Goal: Obtain resource: Obtain resource

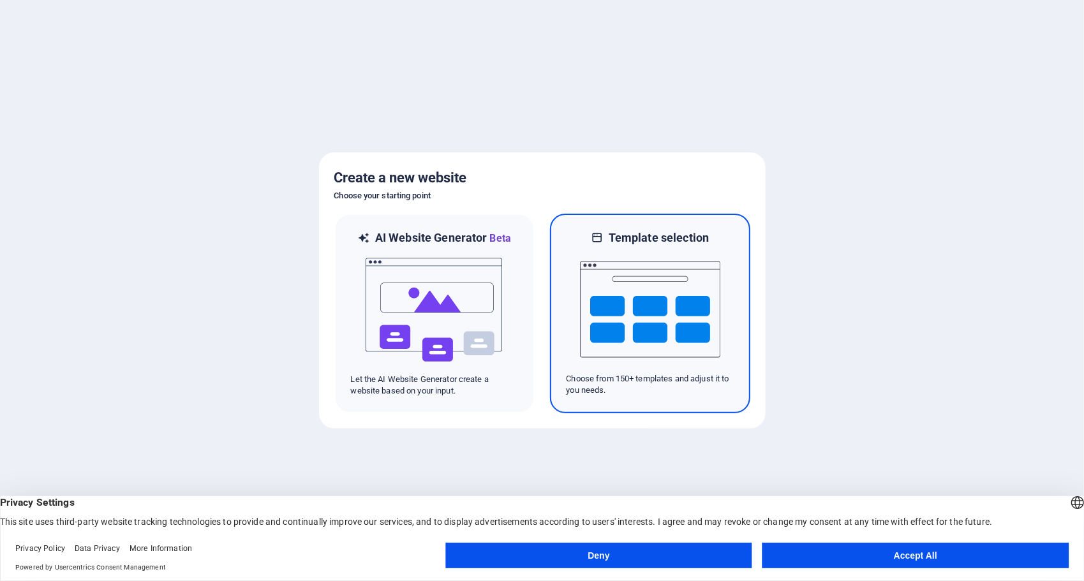
click at [610, 270] on img at bounding box center [650, 310] width 140 height 128
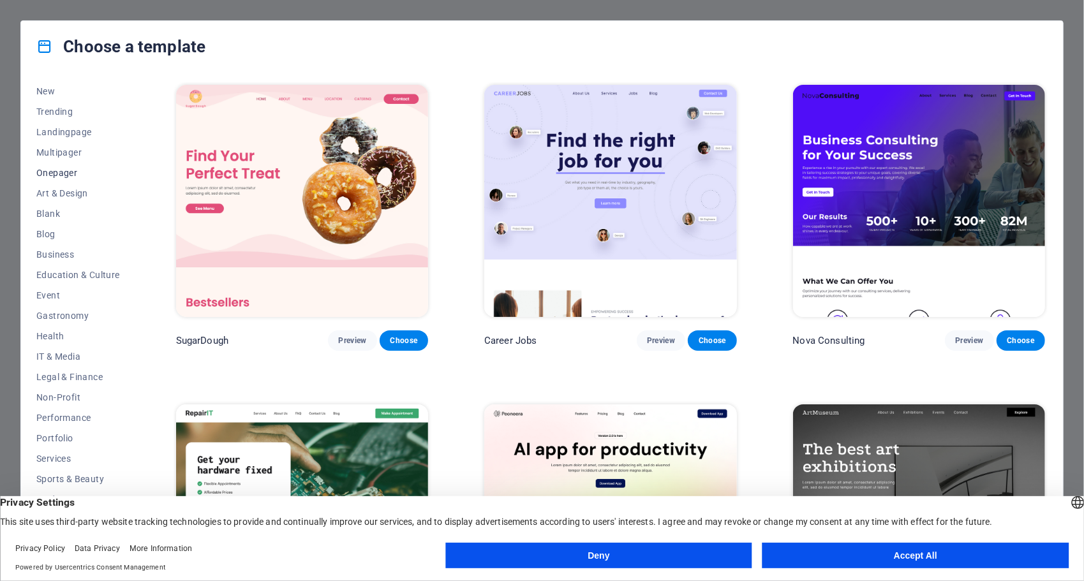
scroll to position [47, 0]
click at [51, 346] on span "IT & Media" at bounding box center [78, 351] width 84 height 10
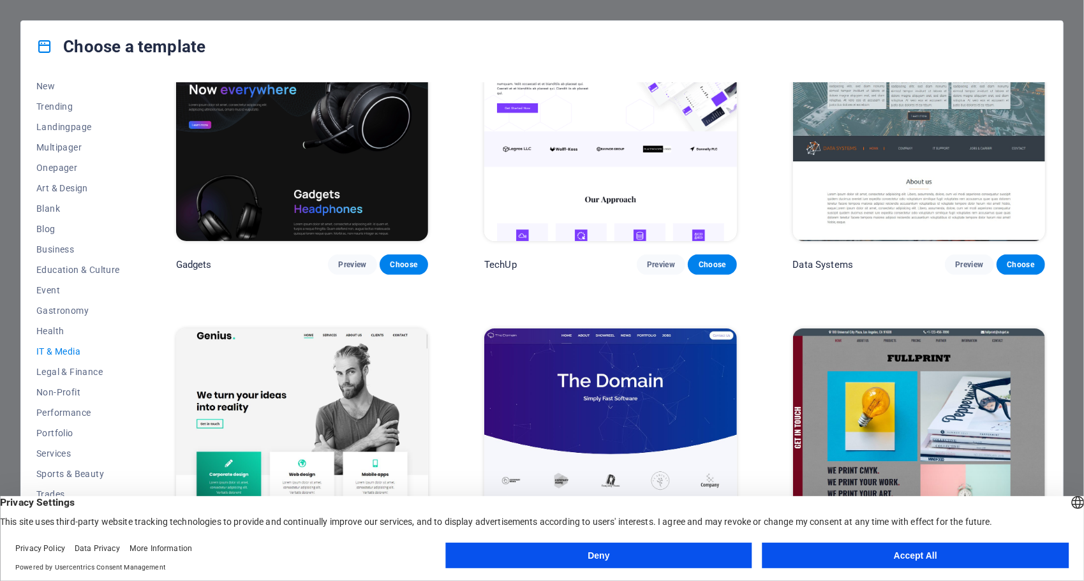
scroll to position [446, 0]
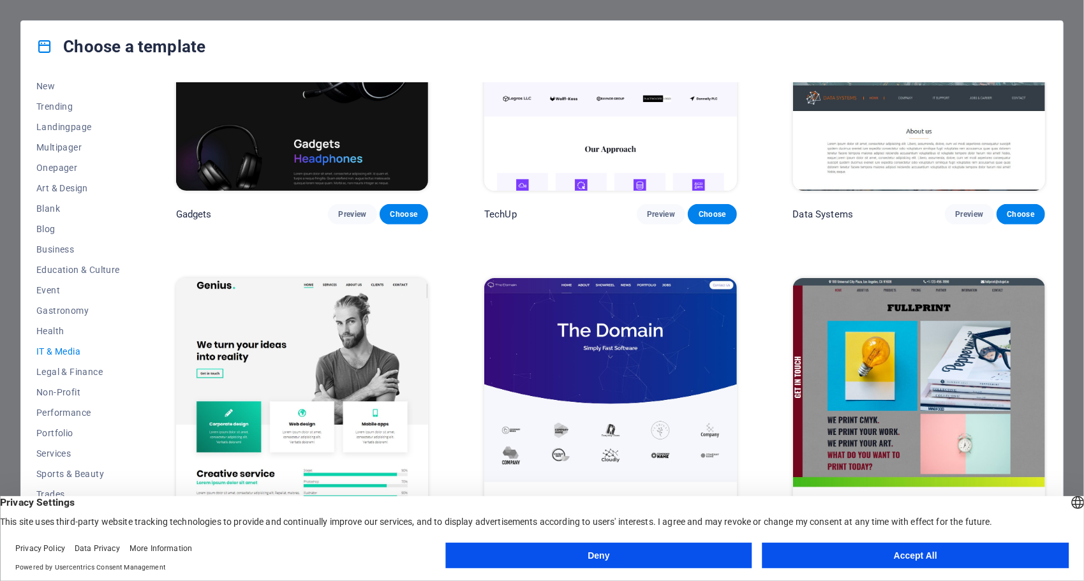
click at [885, 557] on button "Accept All" at bounding box center [915, 556] width 306 height 26
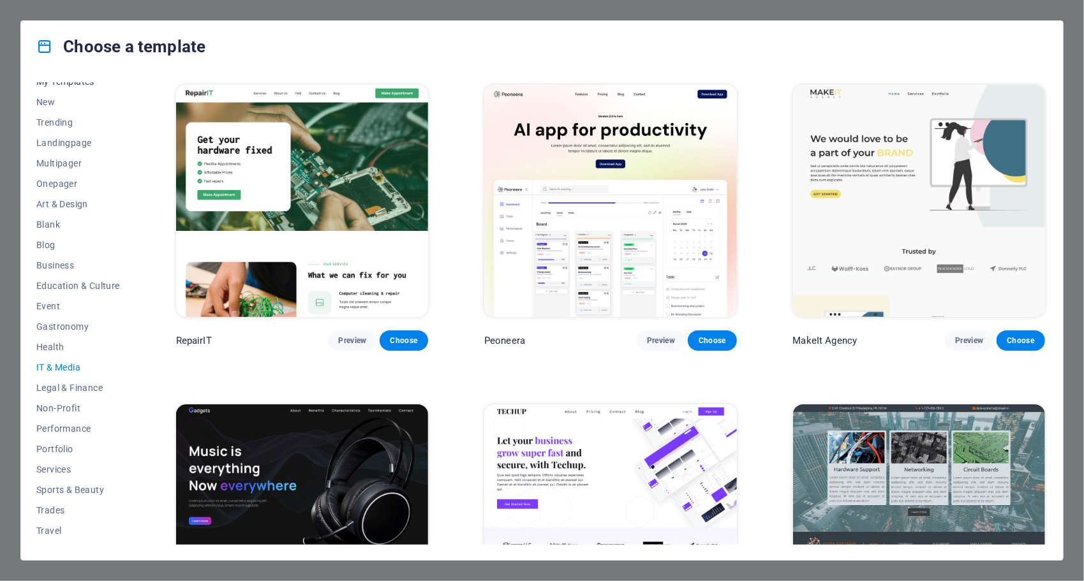
scroll to position [0, 0]
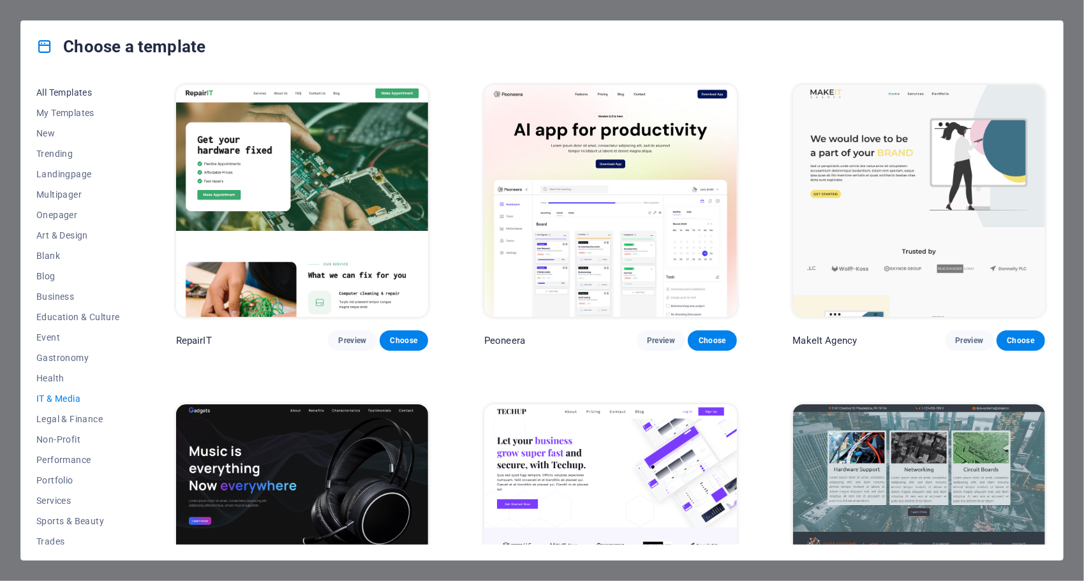
click at [77, 88] on span "All Templates" at bounding box center [78, 92] width 84 height 10
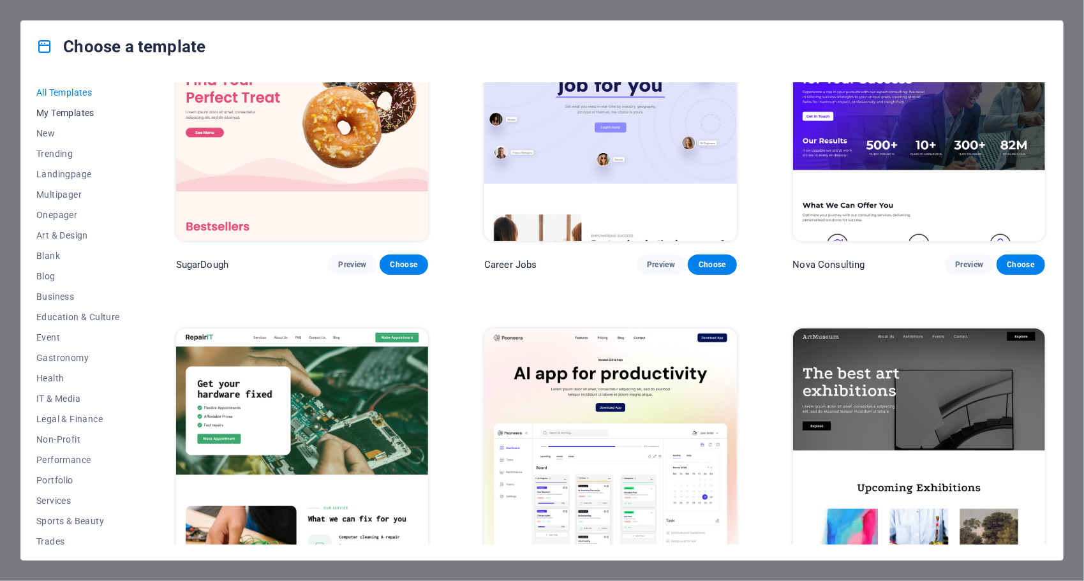
scroll to position [64, 0]
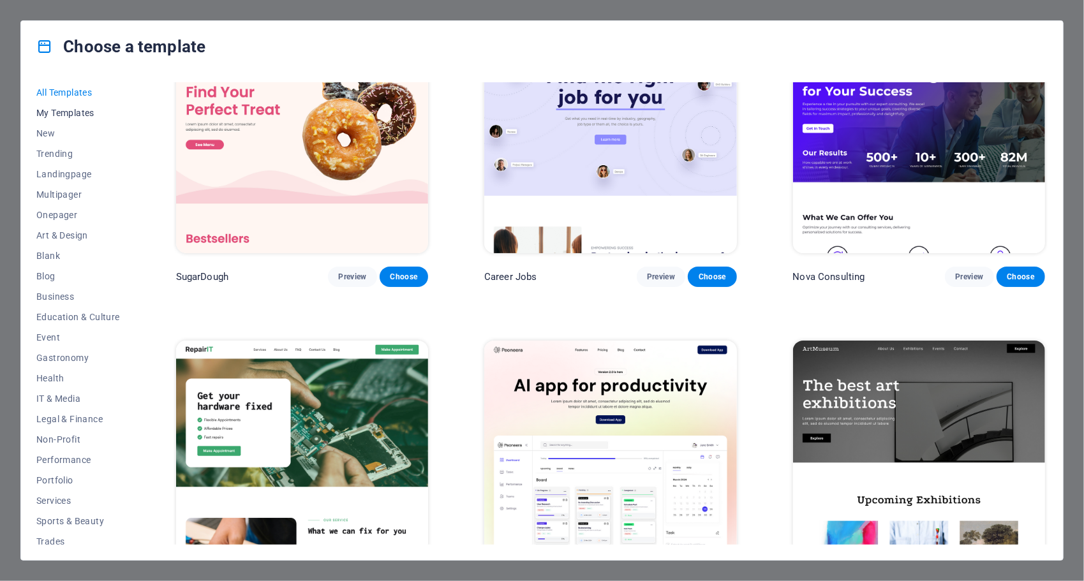
click at [76, 117] on span "My Templates" at bounding box center [78, 113] width 84 height 10
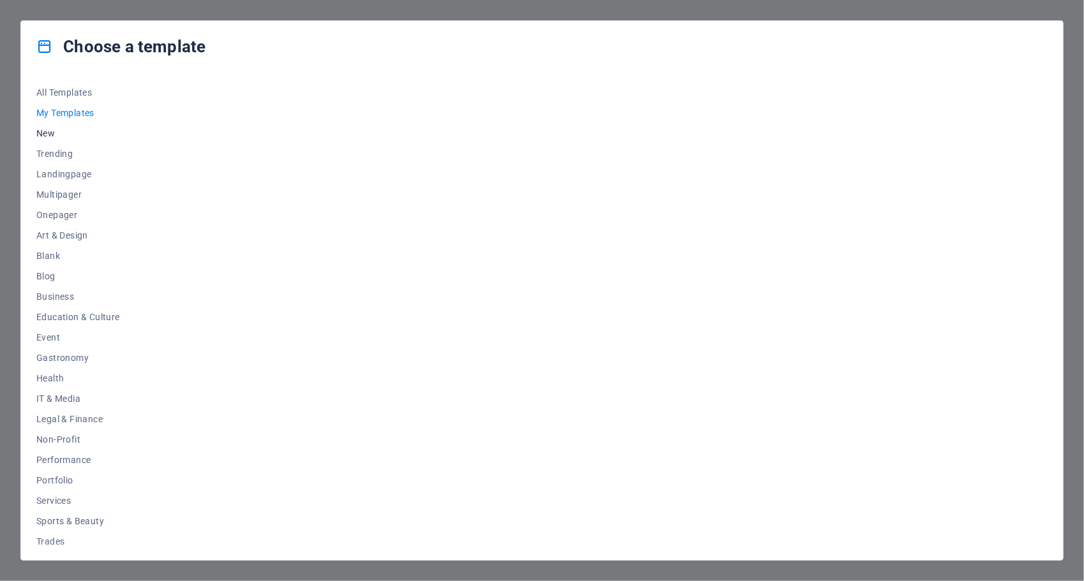
click at [64, 142] on button "New" at bounding box center [78, 133] width 84 height 20
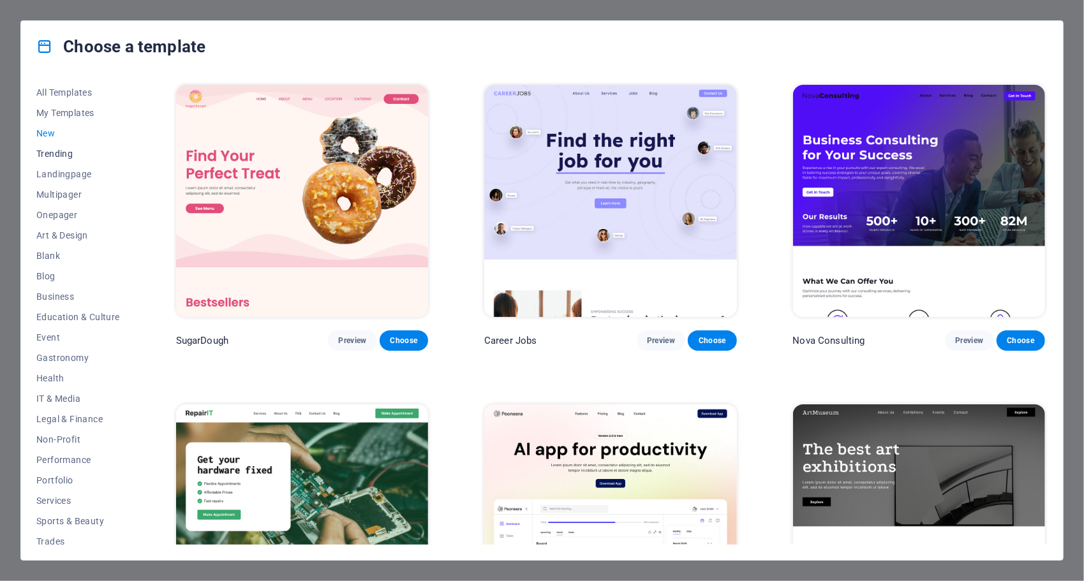
click at [80, 155] on span "Trending" at bounding box center [78, 154] width 84 height 10
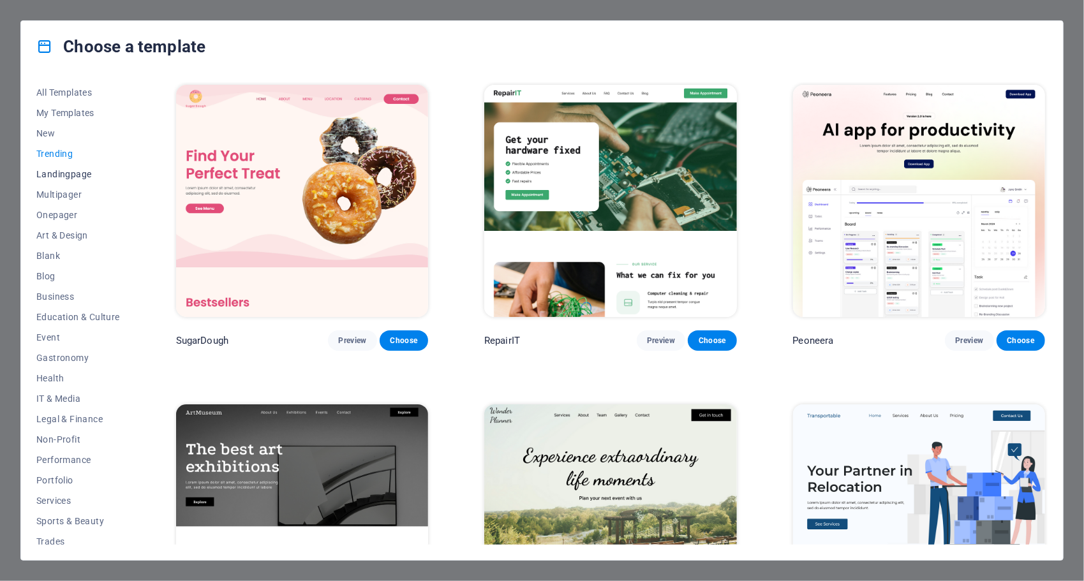
click at [77, 179] on button "Landingpage" at bounding box center [78, 174] width 84 height 20
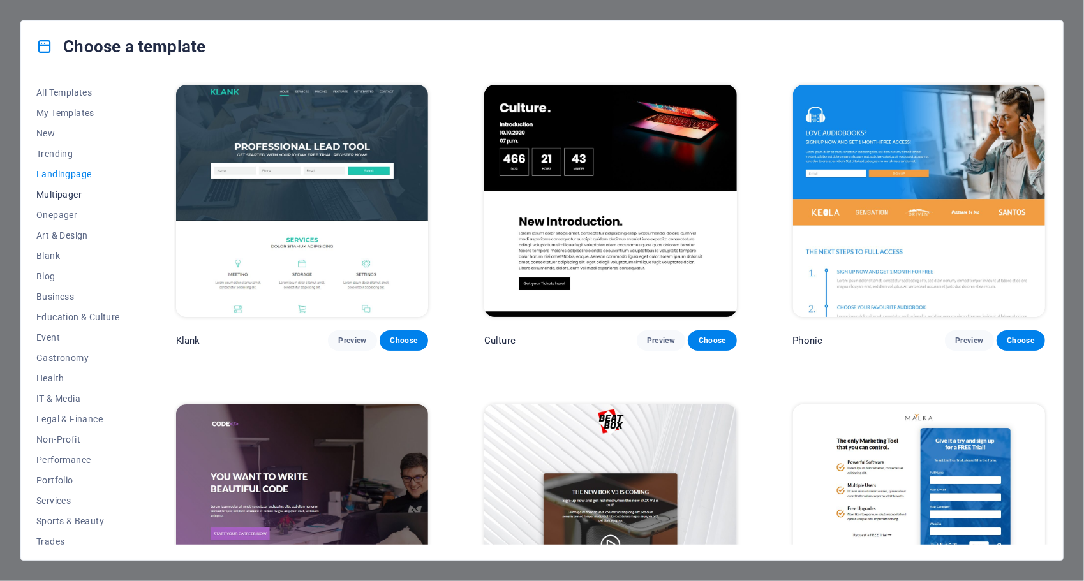
click at [73, 196] on span "Multipager" at bounding box center [78, 194] width 84 height 10
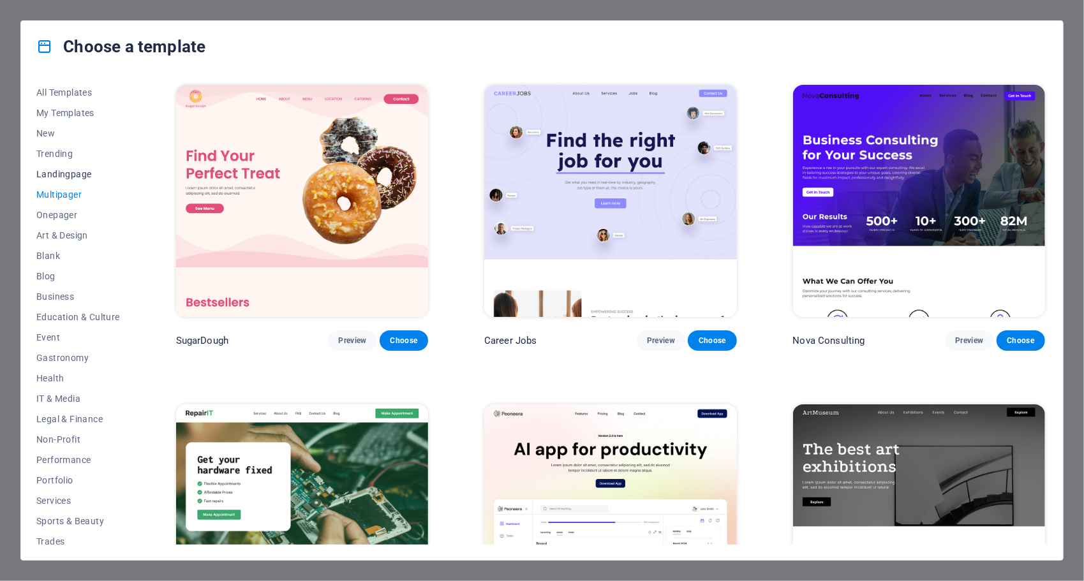
click at [74, 169] on span "Landingpage" at bounding box center [78, 174] width 84 height 10
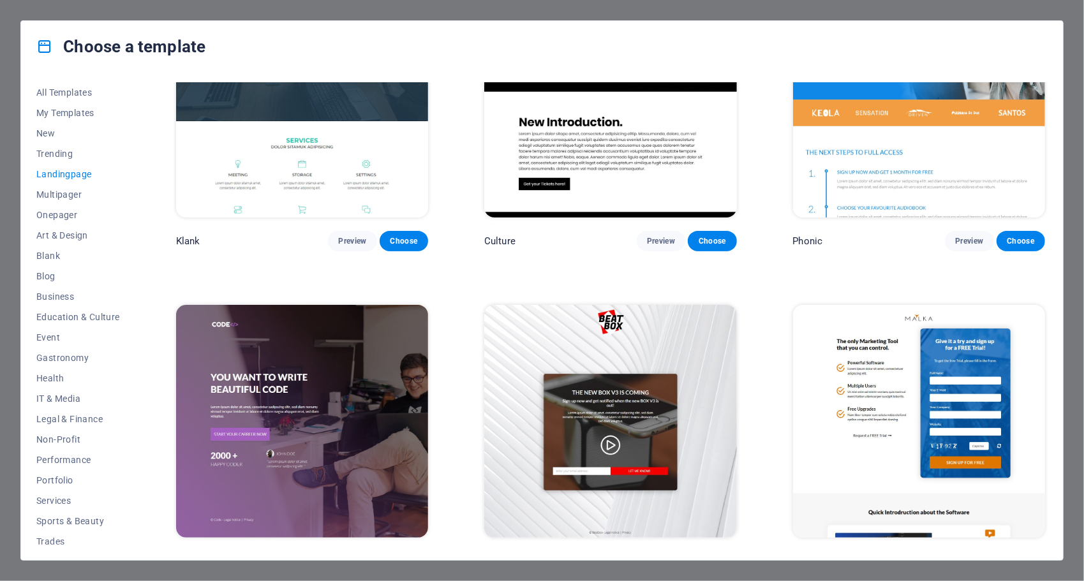
scroll to position [383, 0]
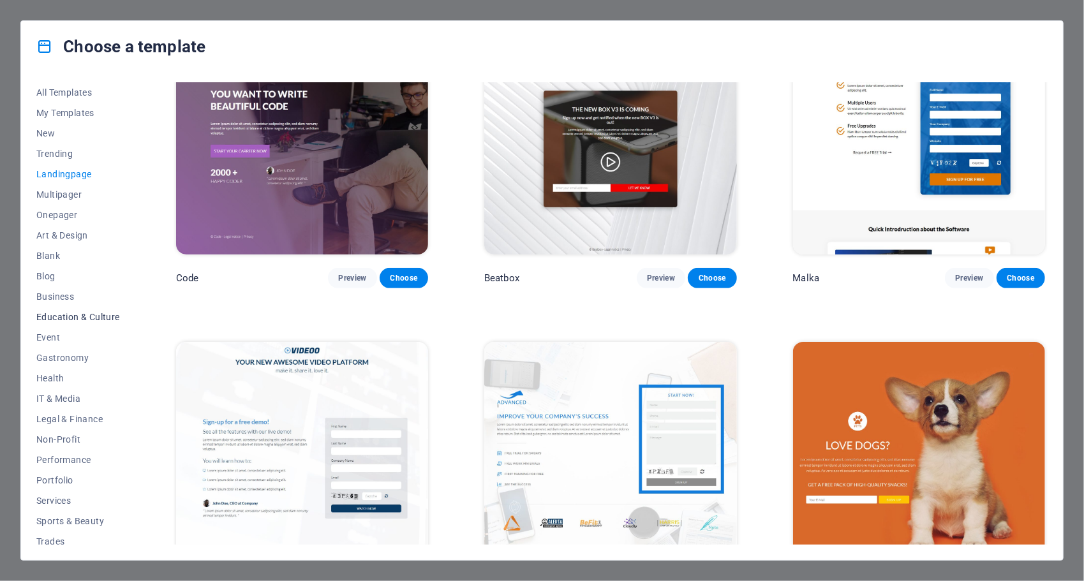
click at [63, 317] on span "Education & Culture" at bounding box center [78, 317] width 84 height 10
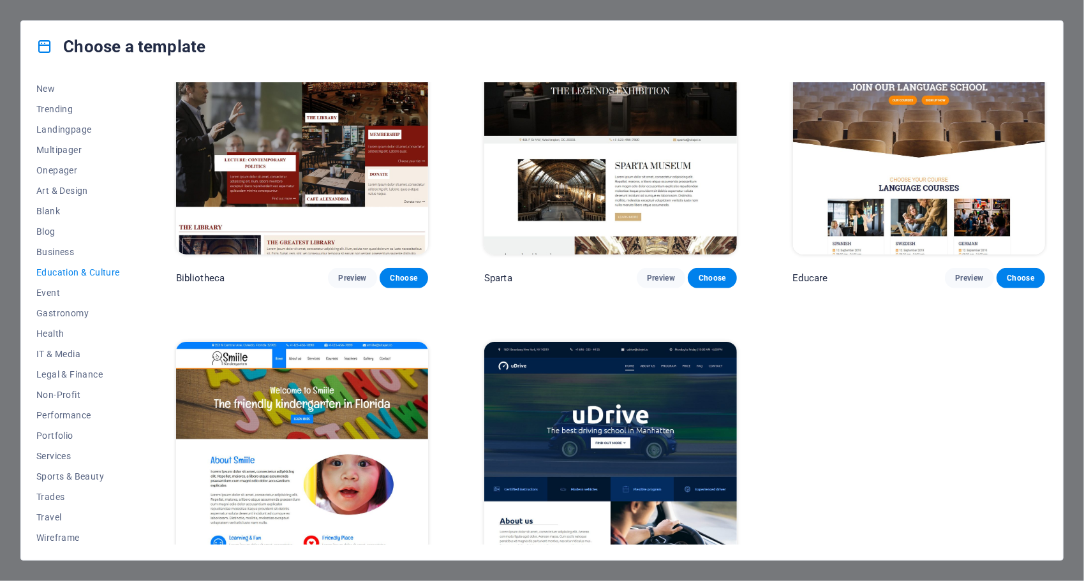
scroll to position [47, 0]
click at [76, 349] on span "IT & Media" at bounding box center [78, 351] width 84 height 10
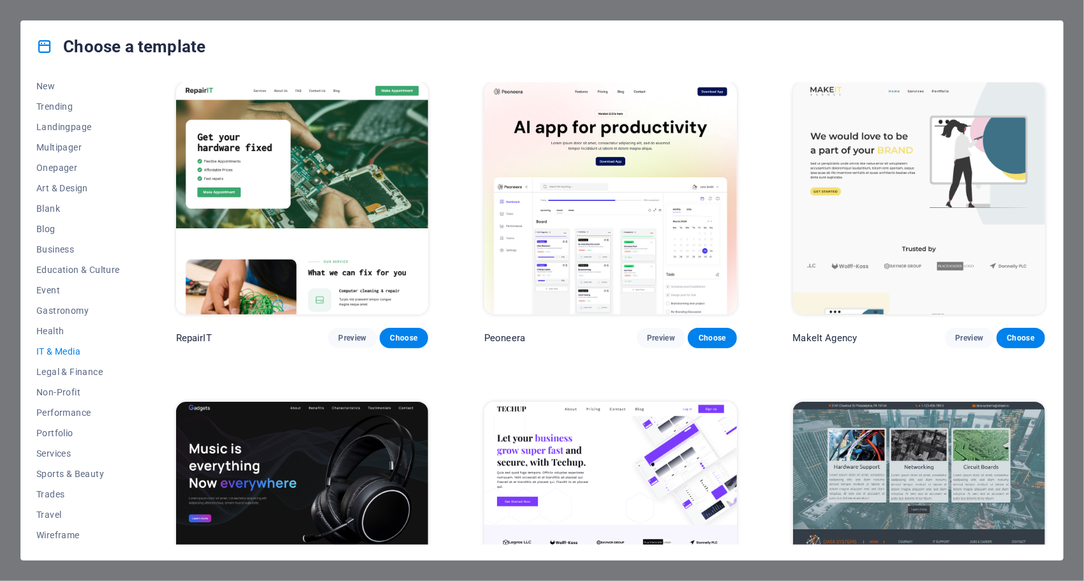
scroll to position [0, 0]
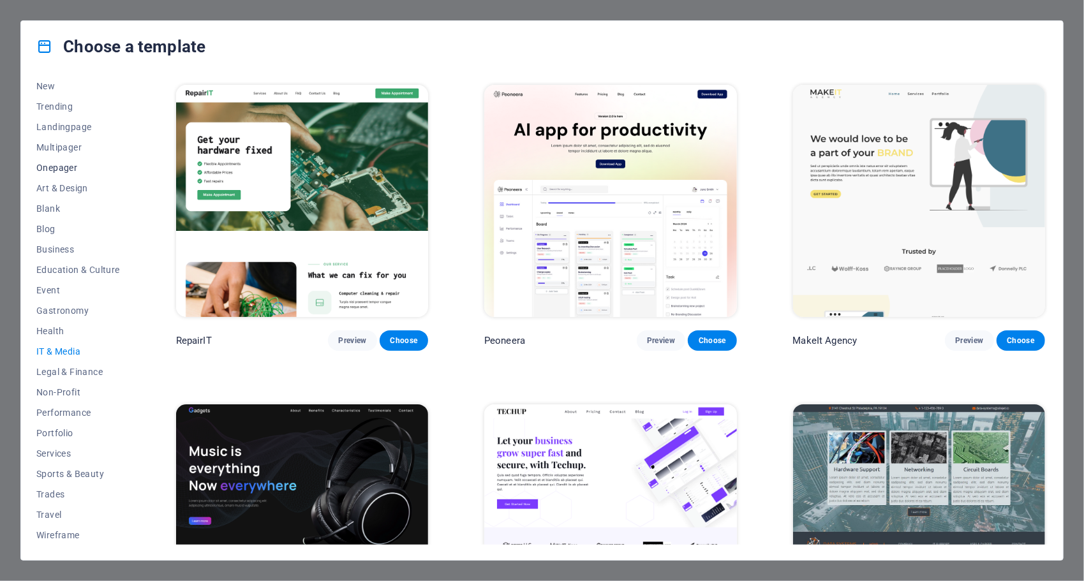
drag, startPoint x: 60, startPoint y: 164, endPoint x: 91, endPoint y: 170, distance: 31.9
click at [59, 165] on span "Onepager" at bounding box center [78, 168] width 84 height 10
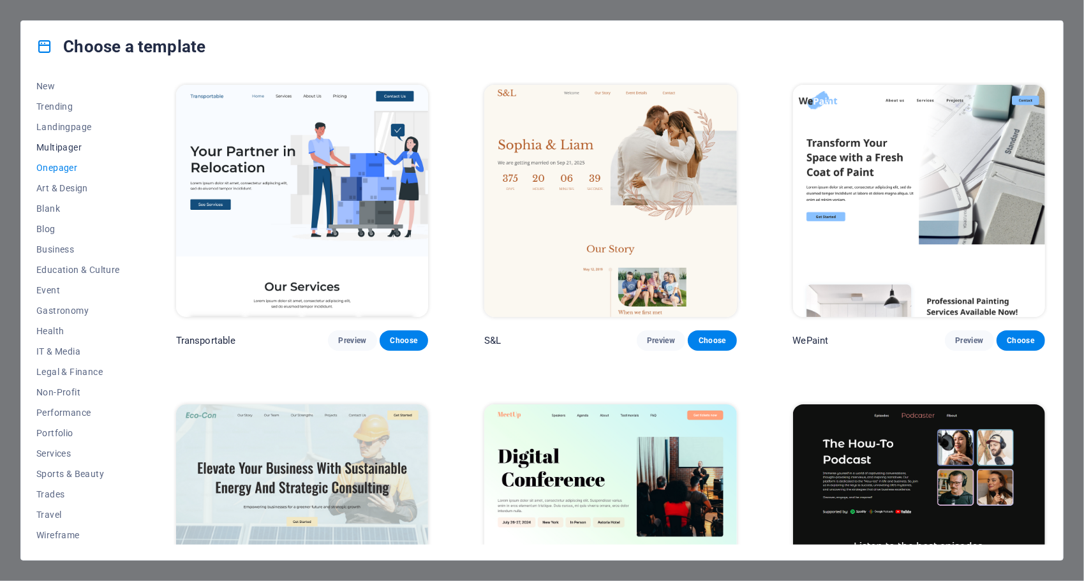
click at [65, 143] on span "Multipager" at bounding box center [78, 147] width 84 height 10
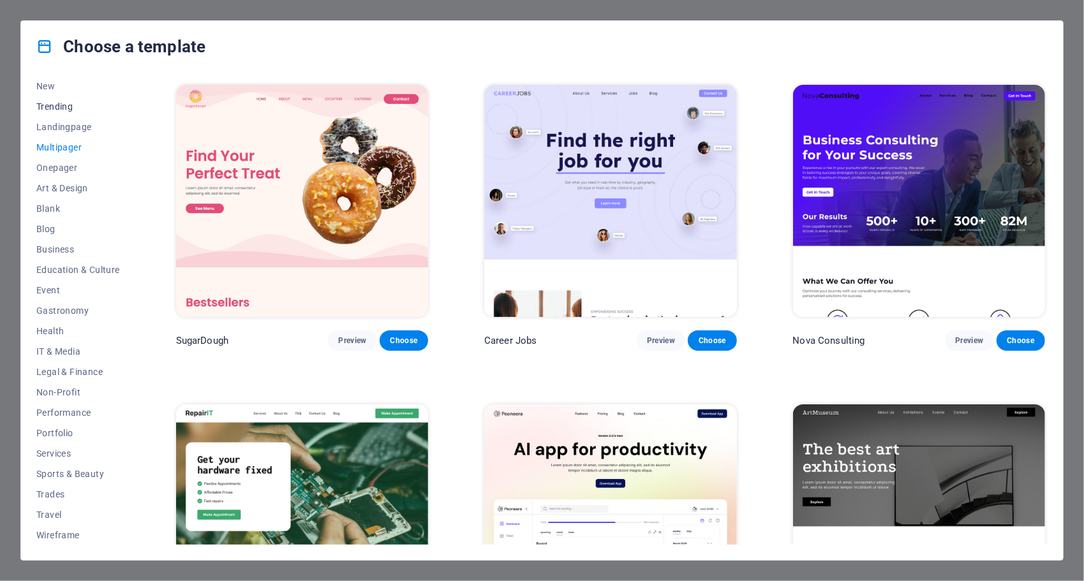
click at [59, 105] on span "Trending" at bounding box center [78, 106] width 84 height 10
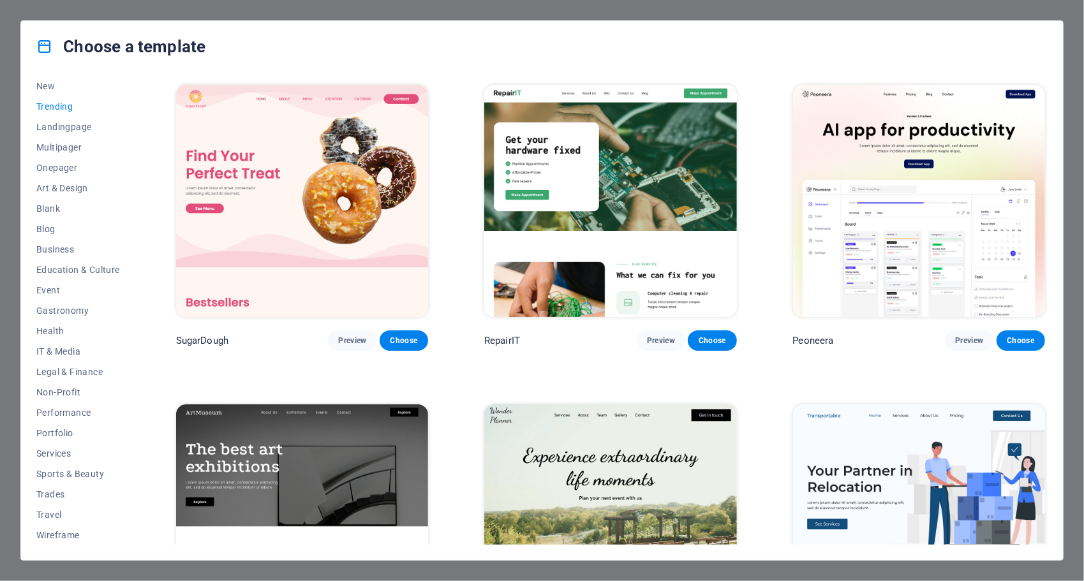
click at [48, 79] on div "All Templates My Templates New Trending Landingpage Multipager Onepager Art & D…" at bounding box center [541, 316] width 1041 height 488
click at [48, 47] on icon at bounding box center [44, 46] width 17 height 17
click at [66, 353] on span "IT & Media" at bounding box center [78, 351] width 84 height 10
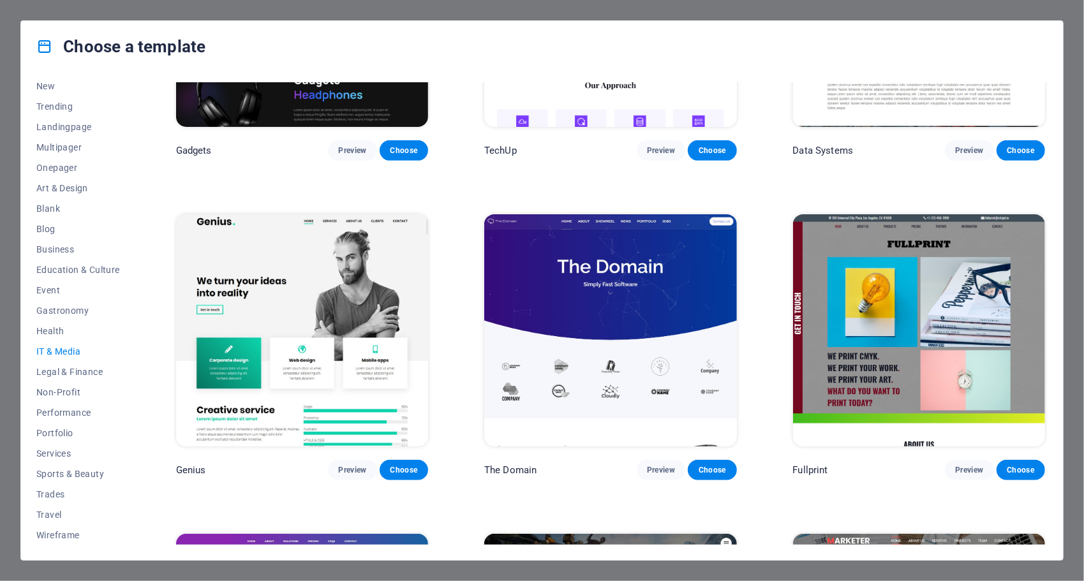
scroll to position [759, 0]
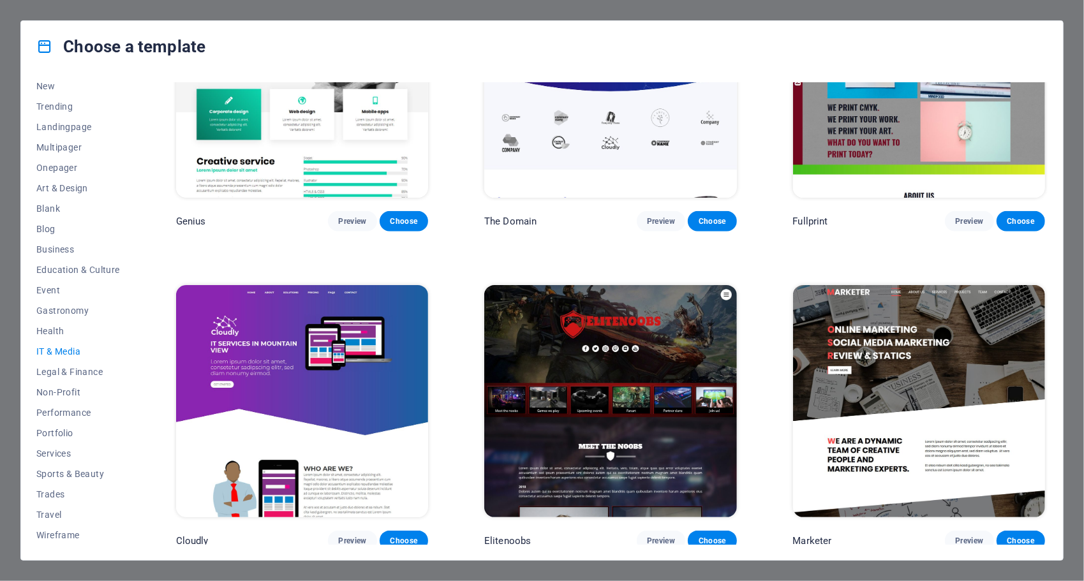
click at [647, 360] on img at bounding box center [610, 401] width 252 height 232
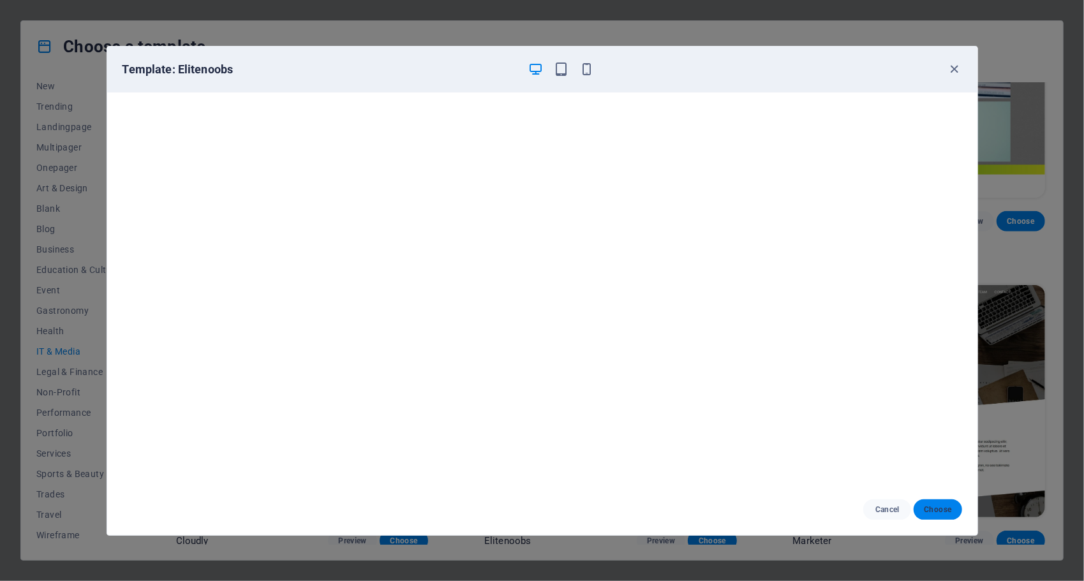
click at [937, 508] on span "Choose" at bounding box center [936, 509] width 27 height 10
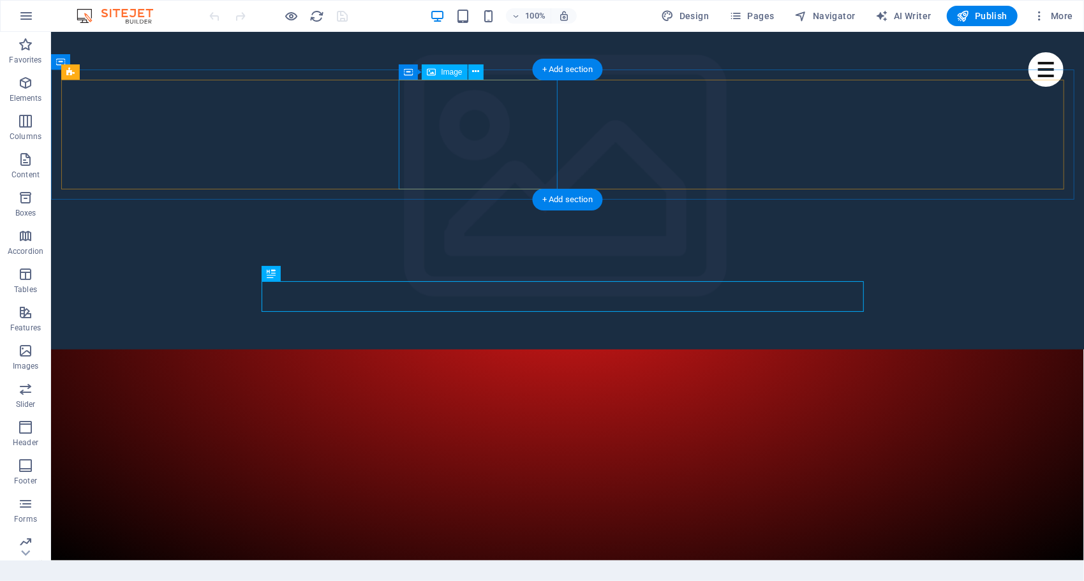
scroll to position [279, 0]
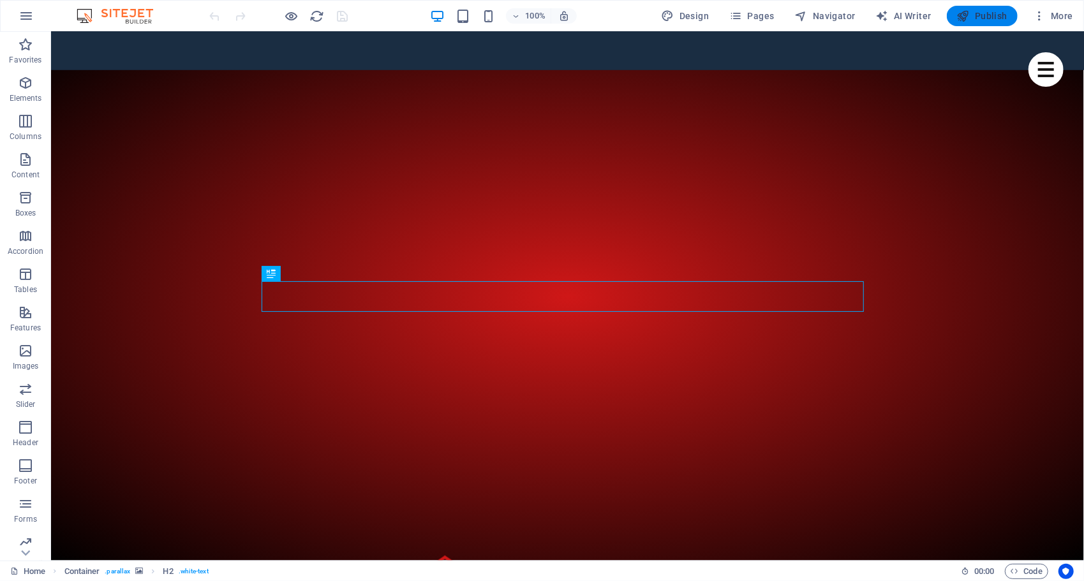
click at [974, 10] on span "Publish" at bounding box center [982, 16] width 50 height 13
